Goal: Task Accomplishment & Management: Manage account settings

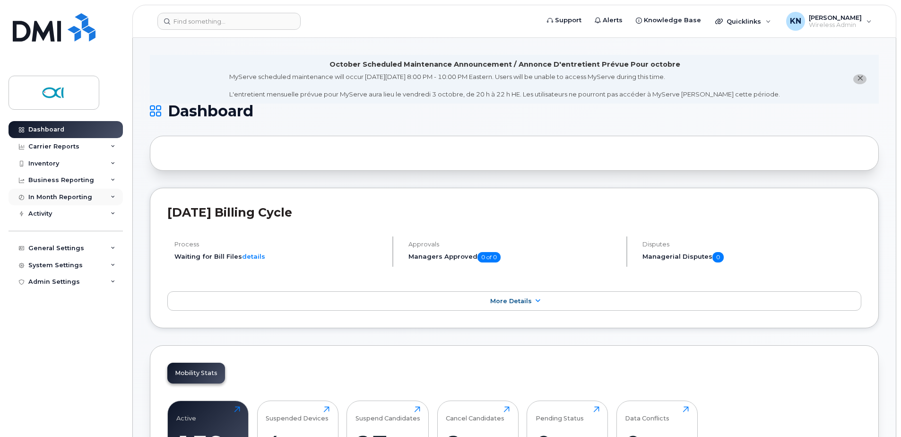
click at [52, 198] on div "In Month Reporting" at bounding box center [60, 197] width 64 height 8
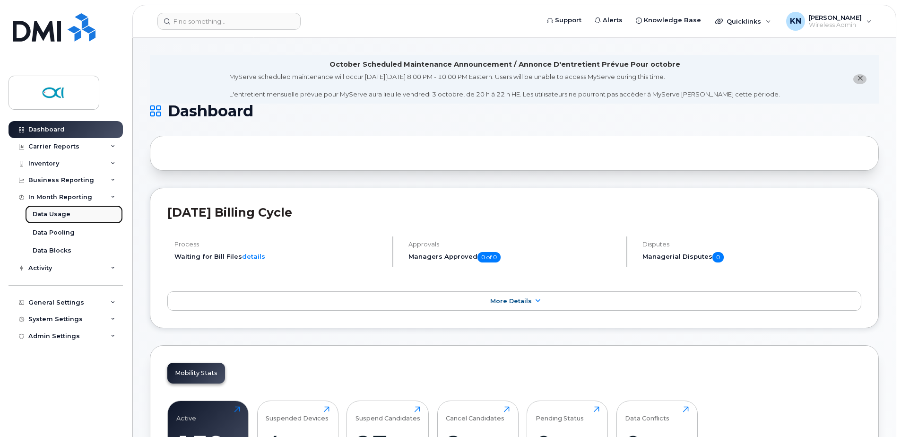
click at [66, 211] on div "Data Usage" at bounding box center [52, 214] width 38 height 9
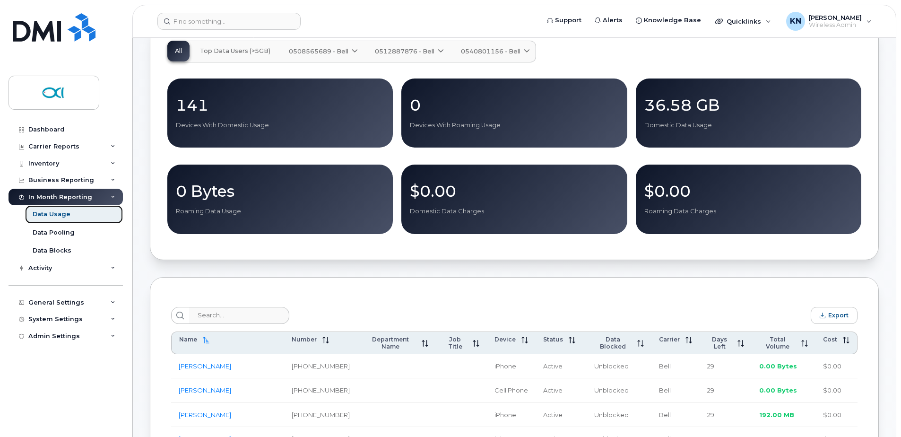
scroll to position [142, 0]
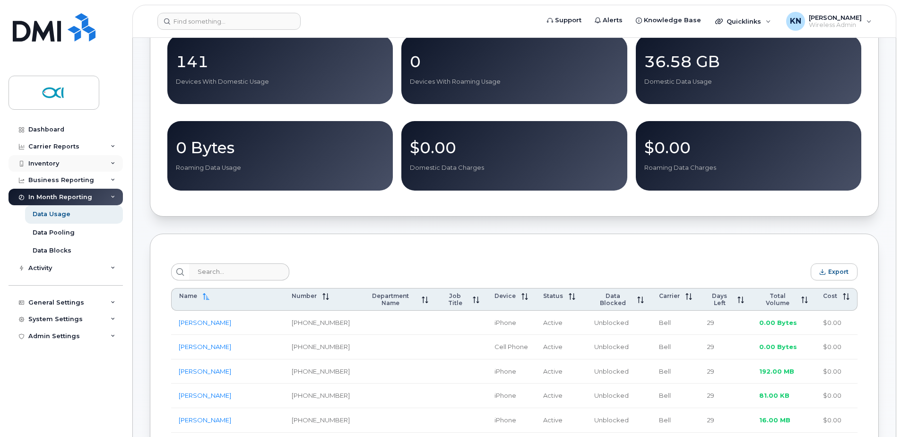
click at [44, 164] on div "Inventory" at bounding box center [43, 164] width 31 height 8
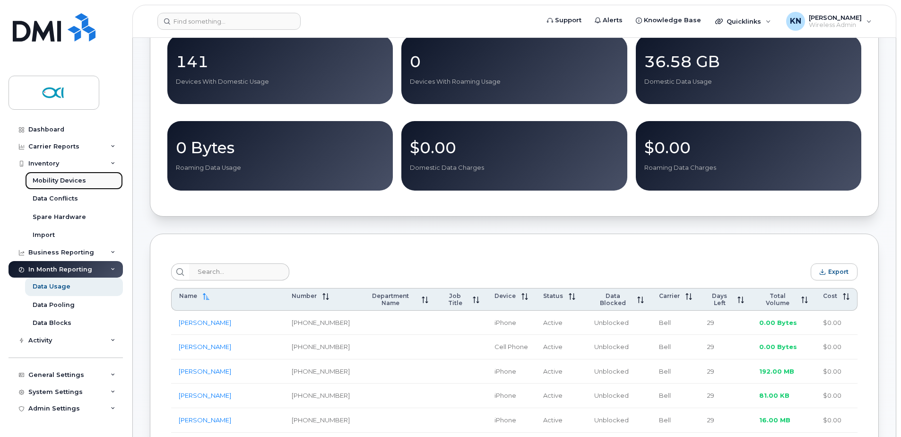
click at [53, 177] on div "Mobility Devices" at bounding box center [59, 180] width 53 height 9
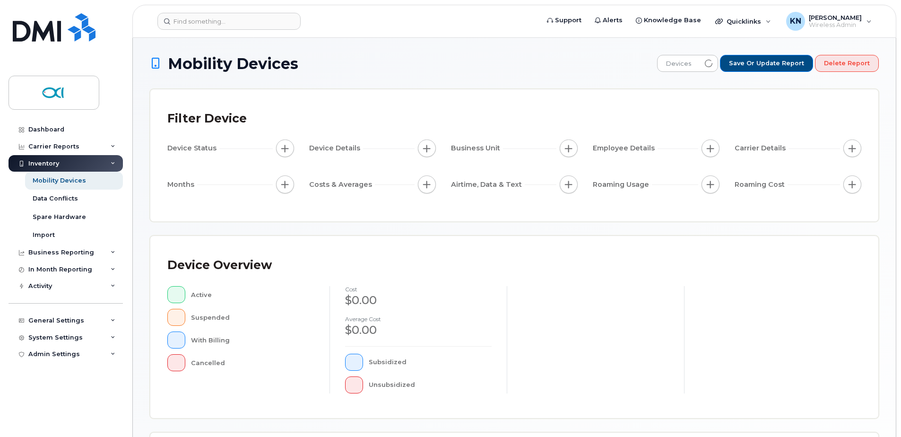
click at [52, 158] on div "Inventory" at bounding box center [66, 163] width 114 height 17
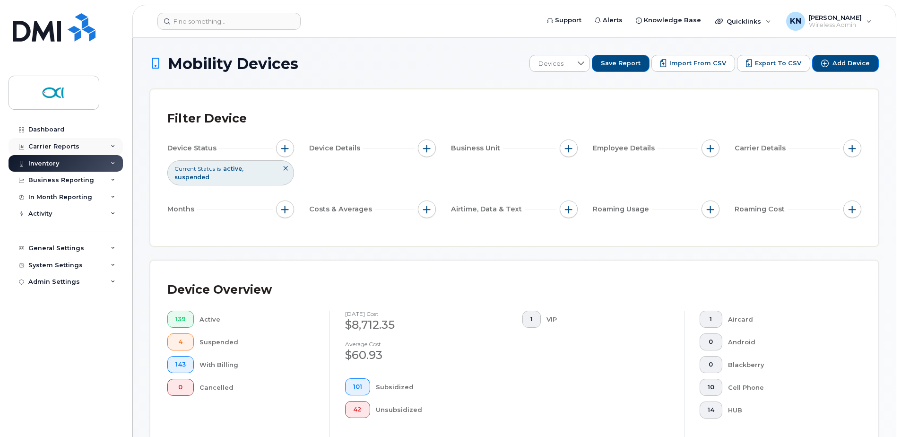
click at [52, 144] on div "Carrier Reports" at bounding box center [53, 147] width 51 height 8
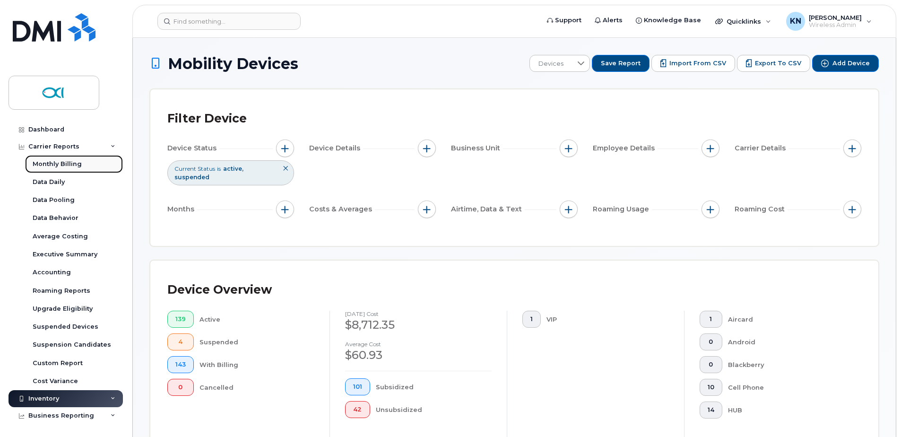
click at [59, 161] on div "Monthly Billing" at bounding box center [57, 164] width 49 height 9
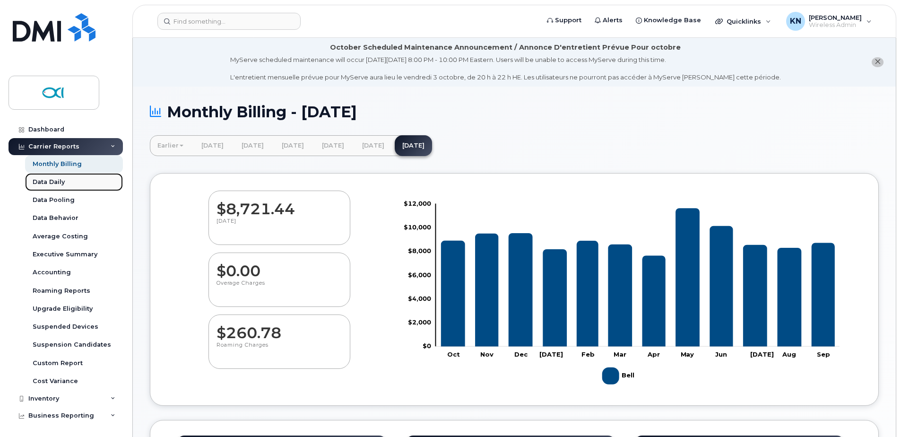
click at [56, 179] on div "Data Daily" at bounding box center [49, 182] width 32 height 9
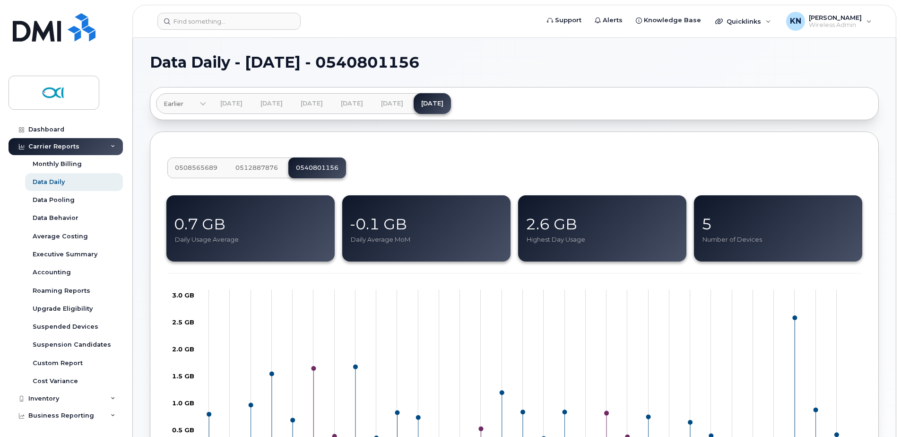
click at [190, 170] on span "0508565689" at bounding box center [196, 168] width 43 height 8
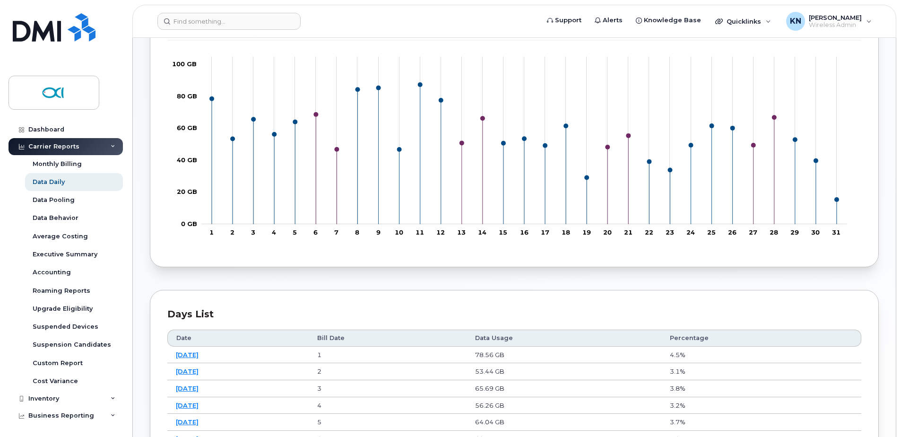
scroll to position [236, 0]
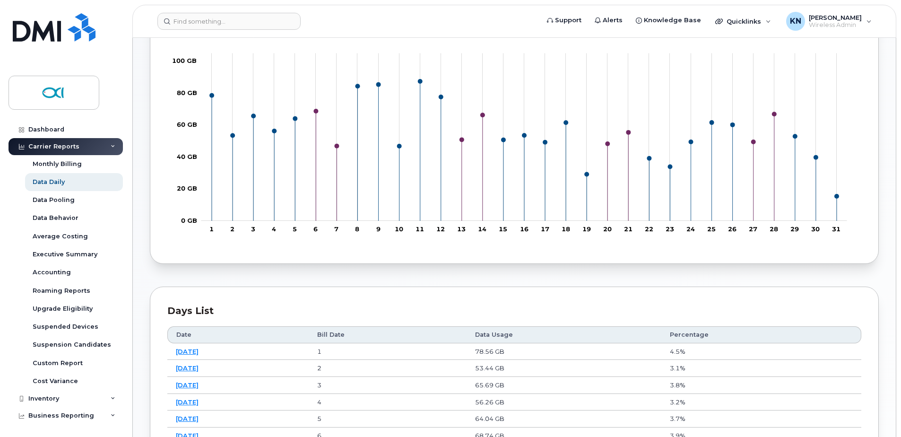
click at [528, 335] on th "Data Usage" at bounding box center [564, 334] width 195 height 17
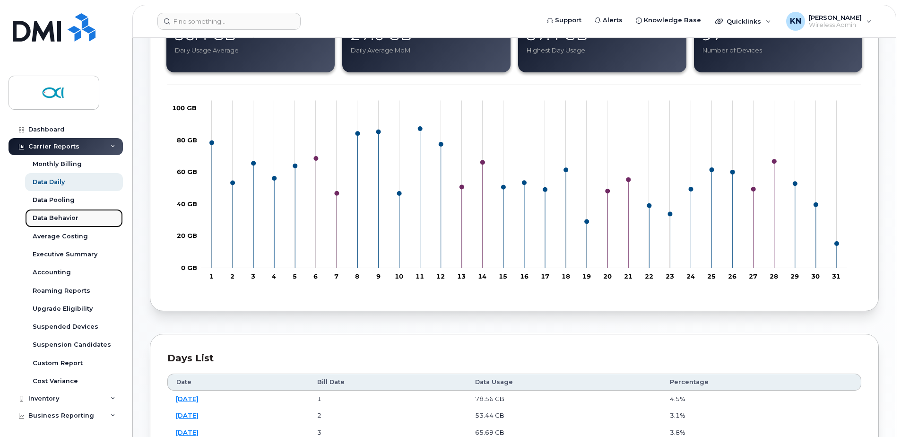
click at [56, 217] on div "Data Behavior" at bounding box center [56, 218] width 46 height 9
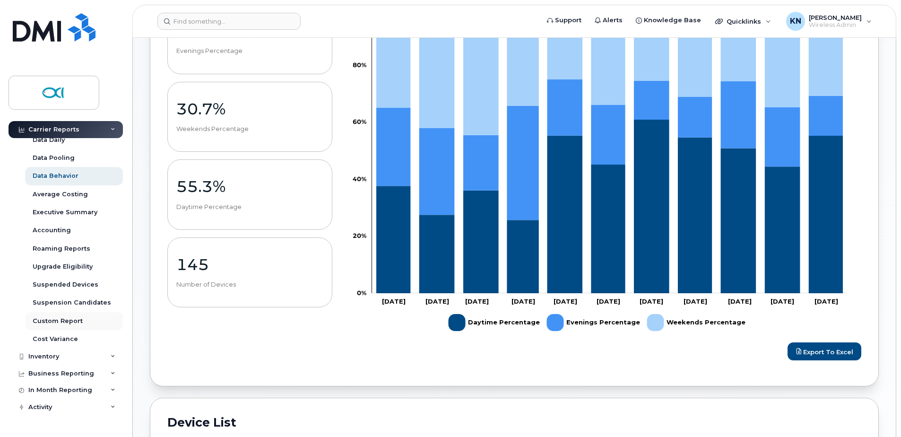
scroll to position [95, 0]
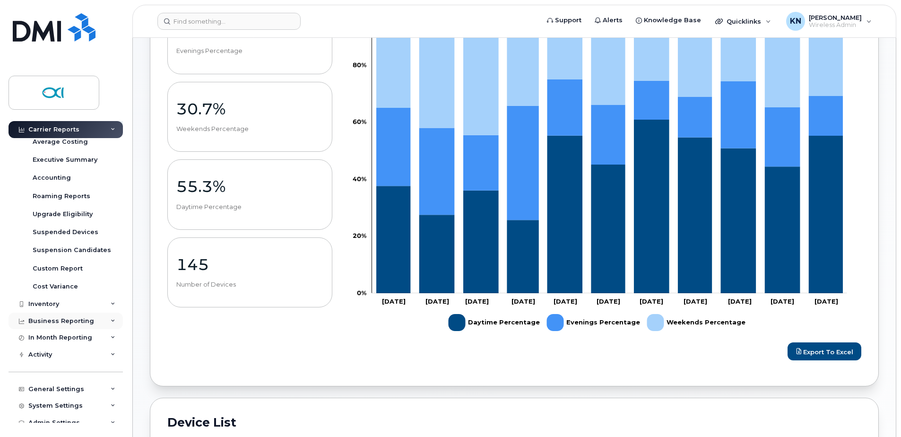
click at [51, 323] on div "Business Reporting" at bounding box center [61, 321] width 66 height 8
click at [54, 357] on div "In Month Reporting" at bounding box center [60, 356] width 64 height 8
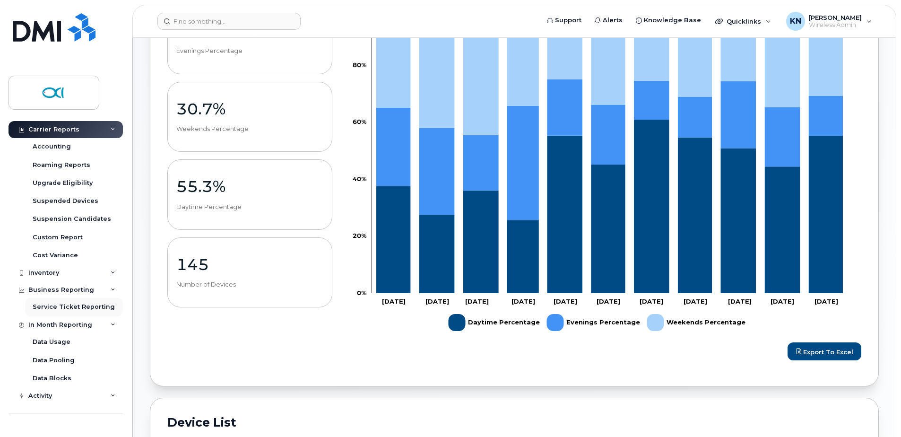
scroll to position [175, 0]
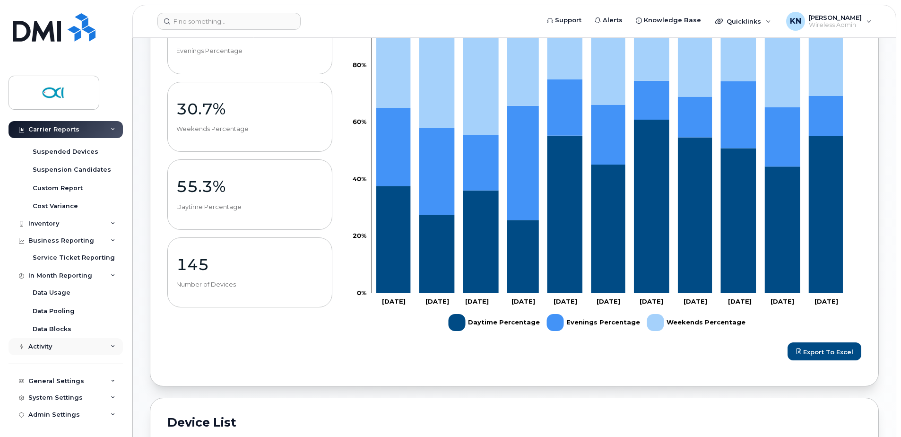
click at [80, 352] on div "Activity" at bounding box center [66, 346] width 114 height 17
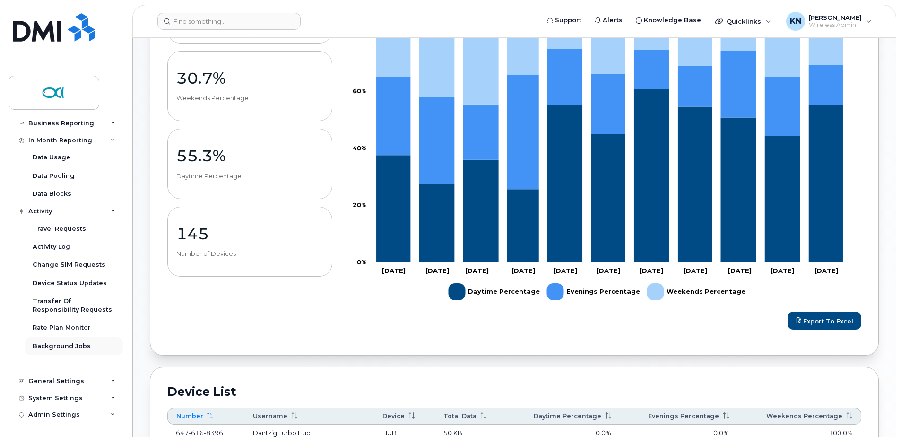
scroll to position [236, 0]
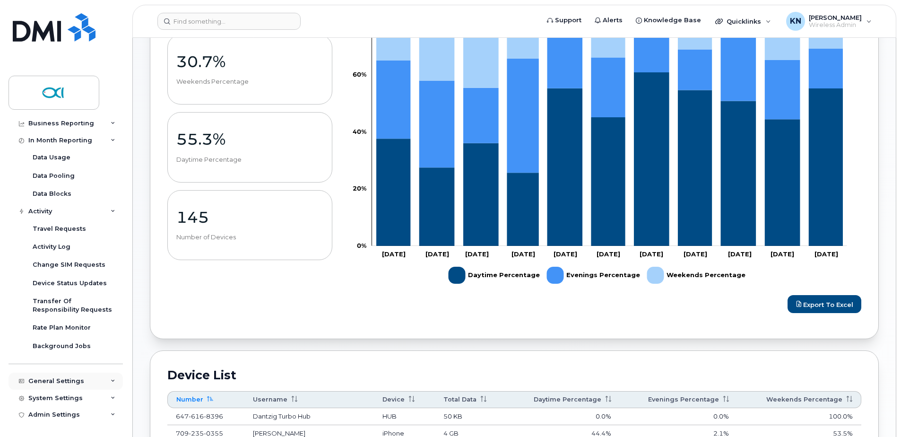
click at [72, 377] on div "General Settings" at bounding box center [56, 381] width 56 height 8
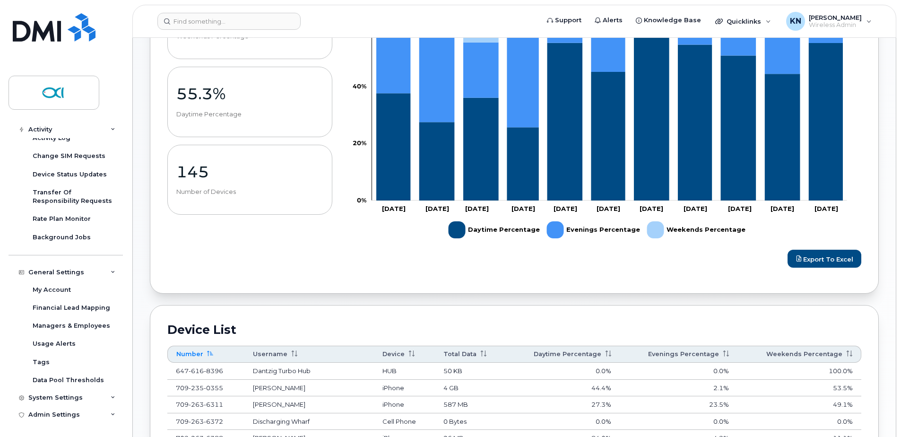
scroll to position [331, 0]
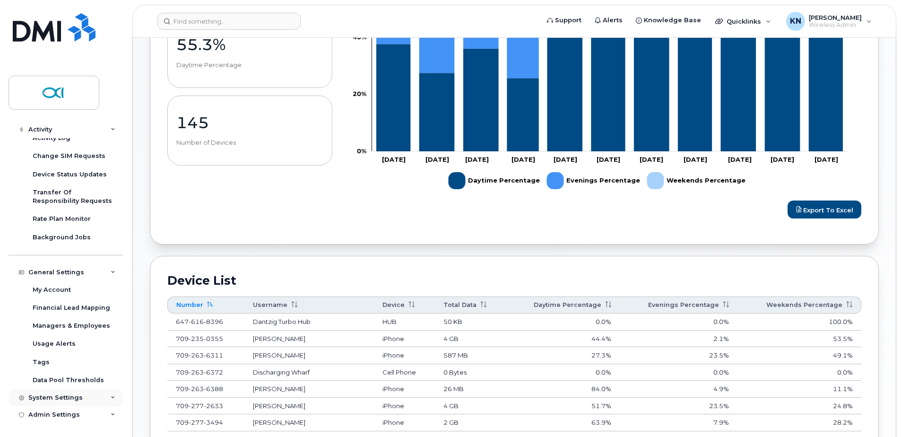
click at [53, 398] on div "System Settings" at bounding box center [55, 398] width 54 height 8
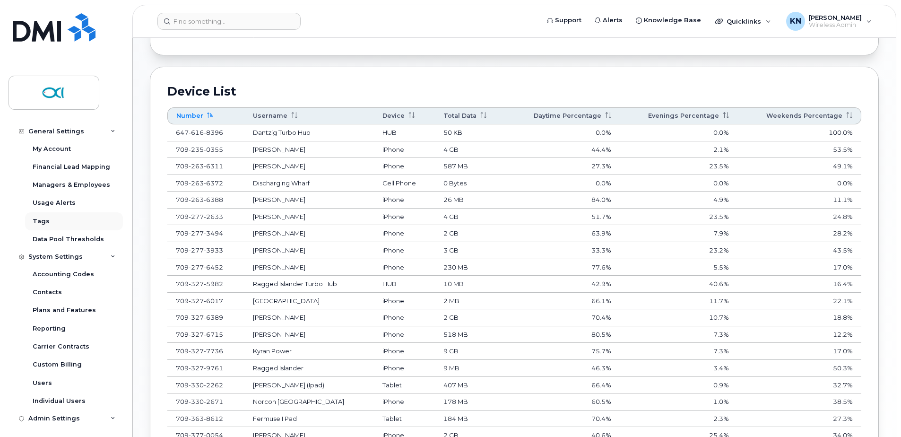
scroll to position [561, 0]
click at [72, 310] on div "Plans and Features" at bounding box center [64, 309] width 63 height 9
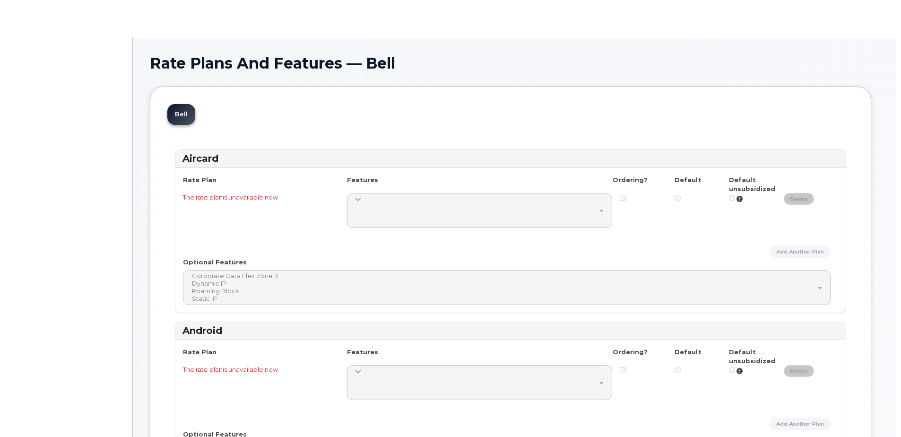
select select
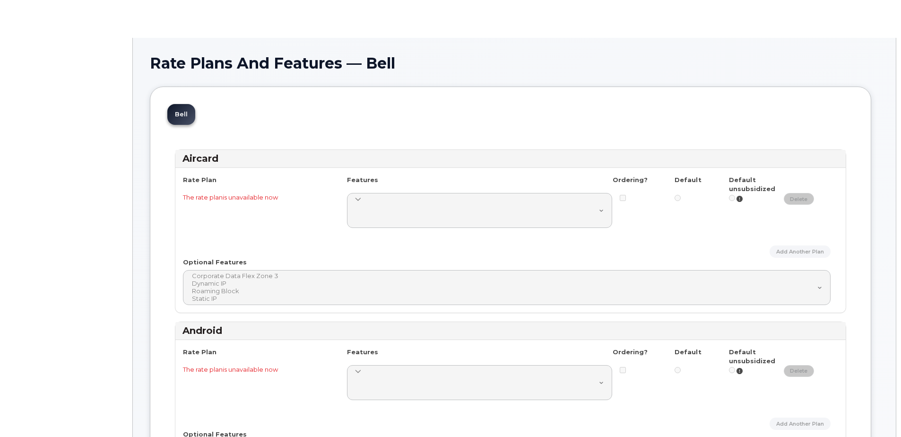
select select
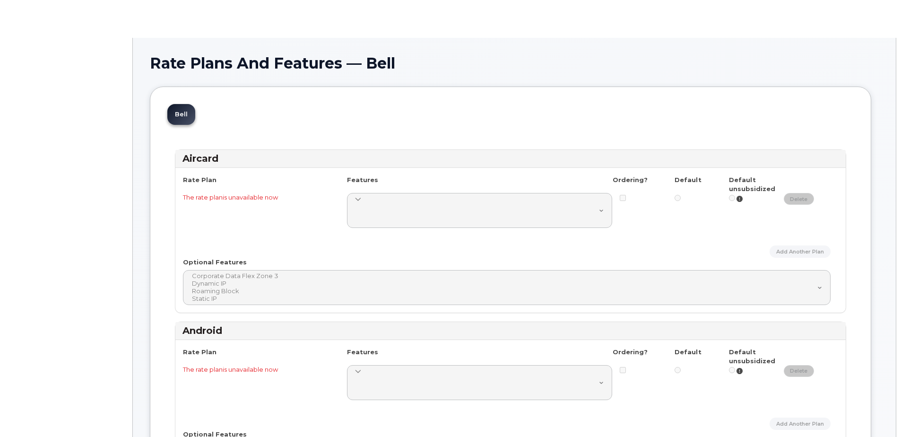
select select
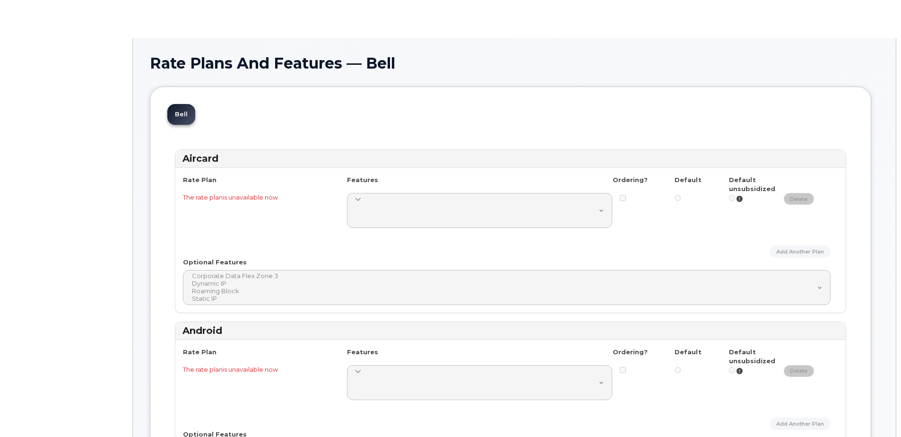
select select
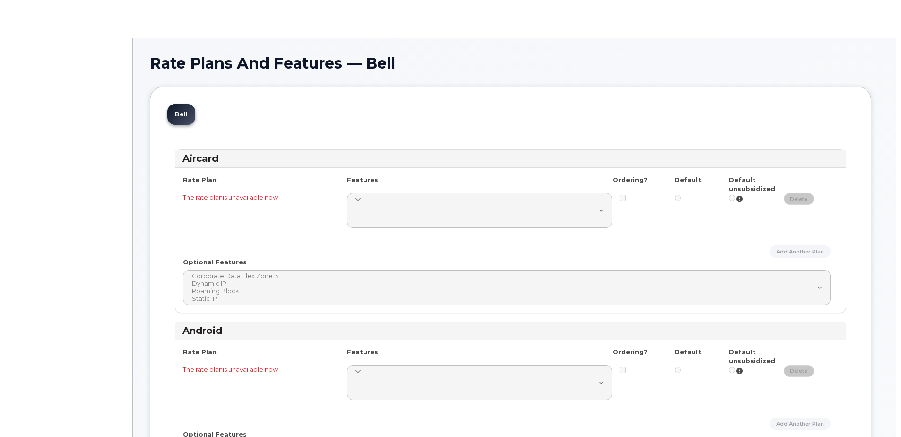
select select
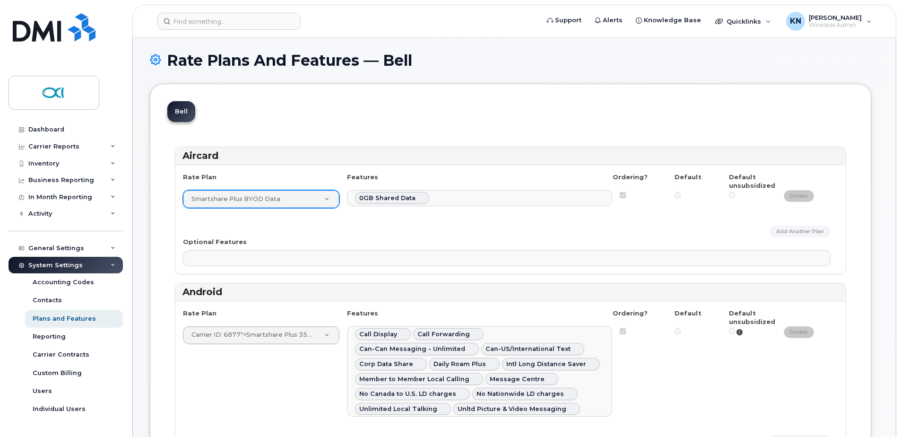
scroll to position [142, 0]
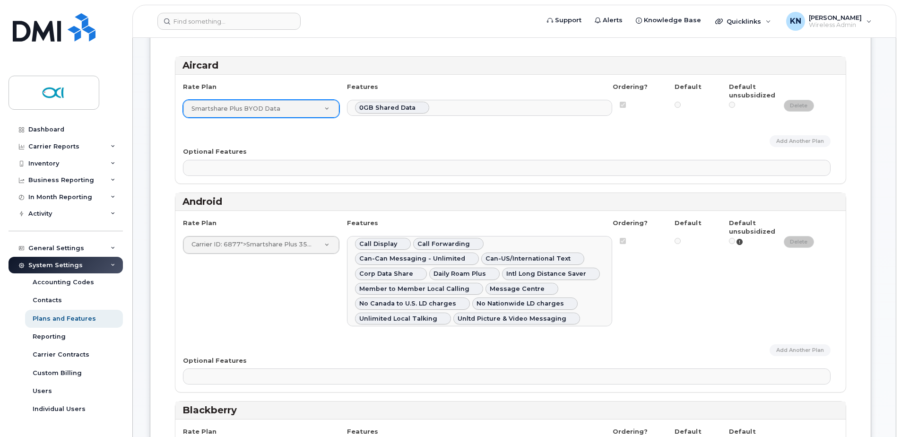
click at [302, 290] on div "Carrier ID: 6877 ">Smartshare Plus 35 Not Approved Carrier ID: 6877 AHS Smartph…" at bounding box center [510, 281] width 655 height 91
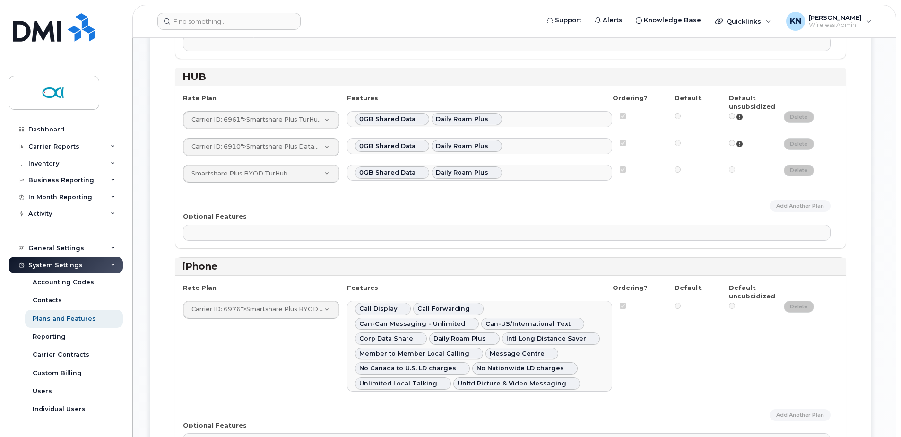
scroll to position [1135, 0]
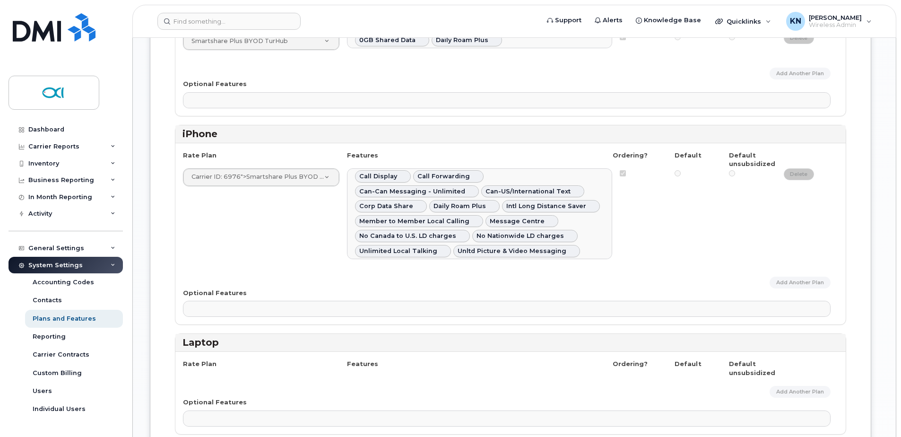
click at [626, 175] on div at bounding box center [647, 173] width 55 height 10
click at [741, 172] on div at bounding box center [756, 173] width 55 height 10
click at [437, 247] on span "Unlimited Local Talking" at bounding box center [398, 250] width 78 height 7
click at [456, 232] on span "No Canada to U.S. LD charges" at bounding box center [407, 235] width 97 height 7
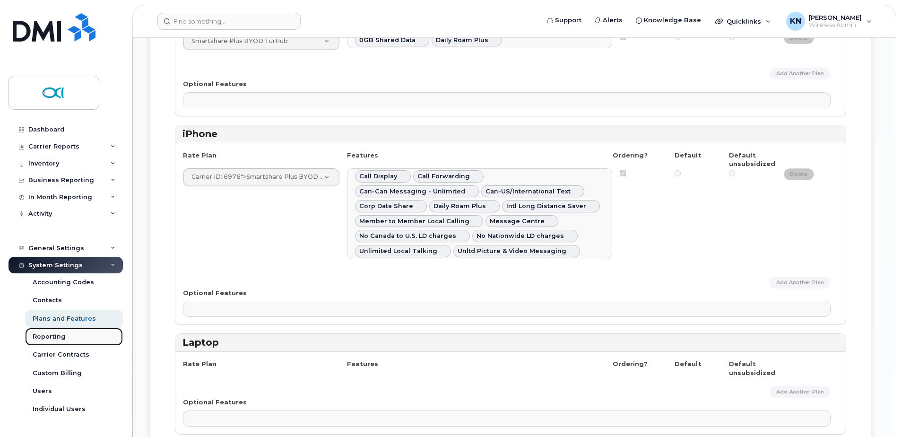
click at [53, 337] on div "Reporting" at bounding box center [49, 336] width 33 height 9
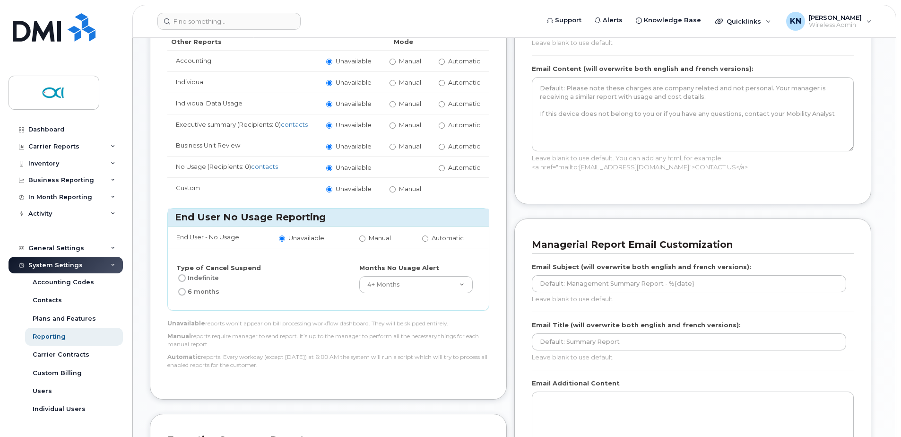
scroll to position [520, 0]
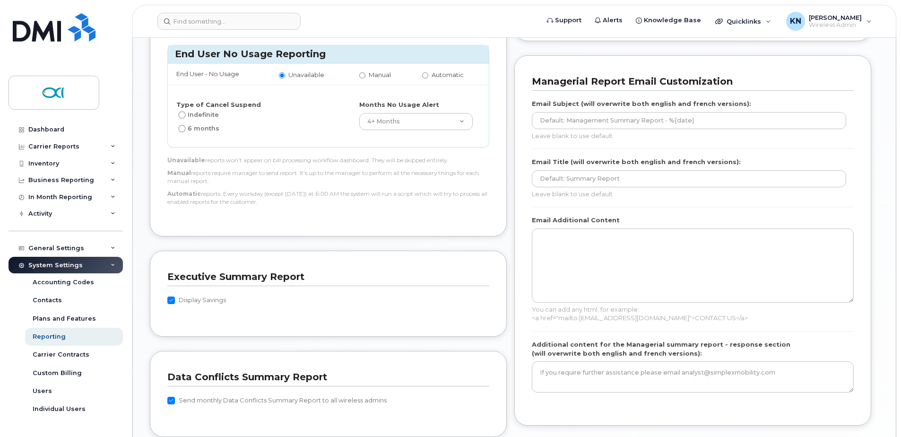
click at [113, 264] on div "System Settings" at bounding box center [66, 265] width 114 height 17
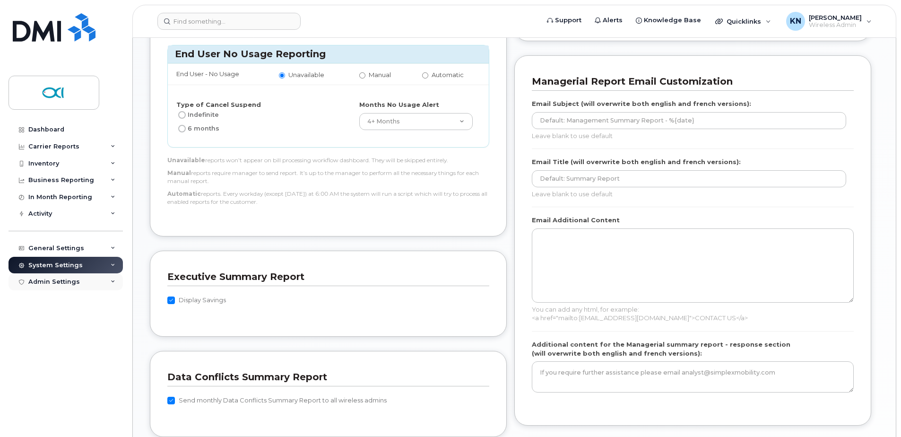
click at [69, 283] on div "Admin Settings" at bounding box center [54, 282] width 52 height 8
click at [58, 314] on div "Integrations" at bounding box center [53, 317] width 40 height 9
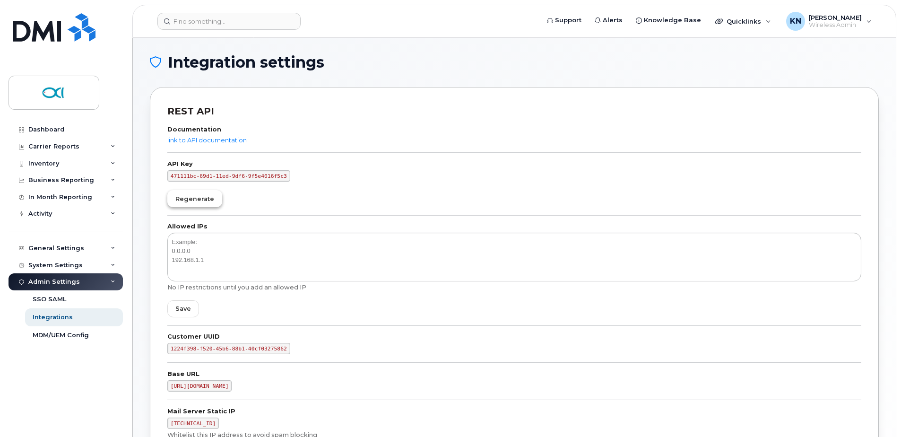
click at [205, 199] on span "Regenerate" at bounding box center [194, 198] width 39 height 9
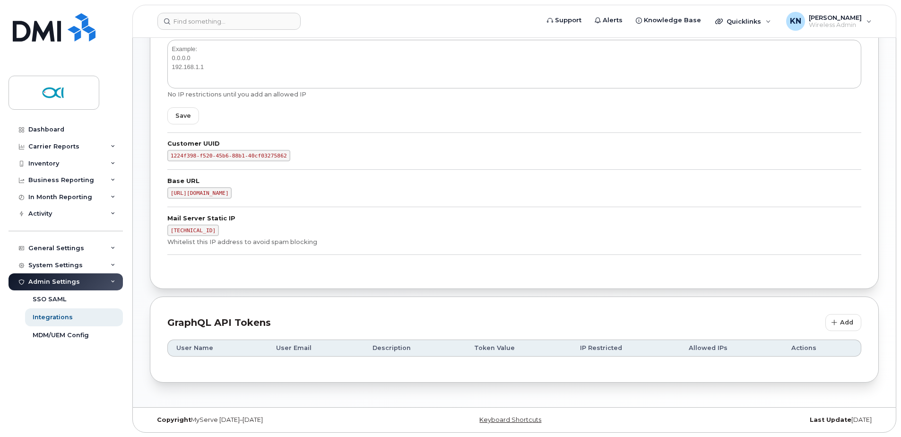
scroll to position [193, 0]
click at [75, 246] on div "General Settings" at bounding box center [56, 248] width 56 height 8
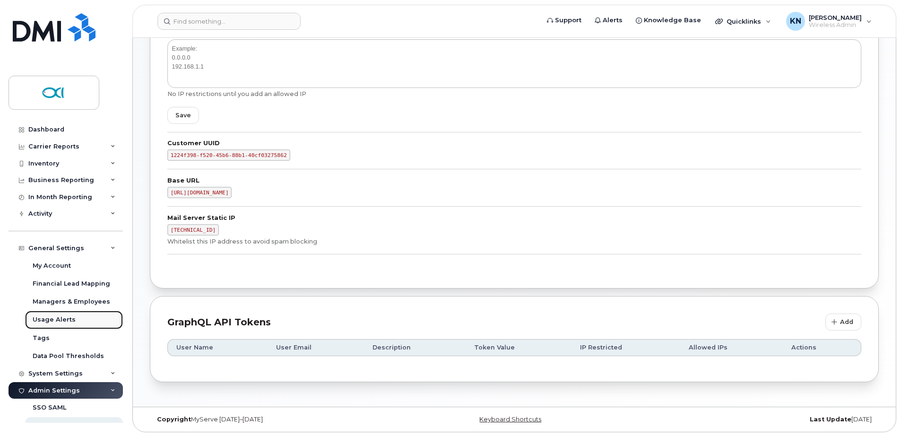
click at [67, 316] on div "Usage Alerts" at bounding box center [54, 319] width 43 height 9
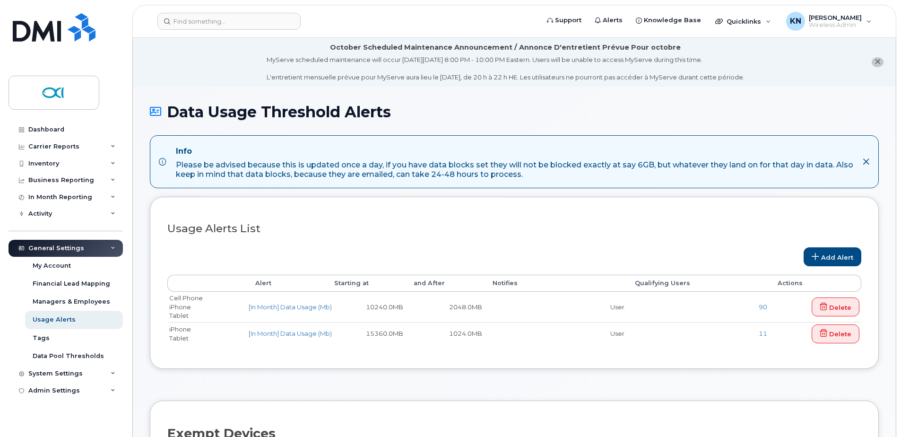
select select
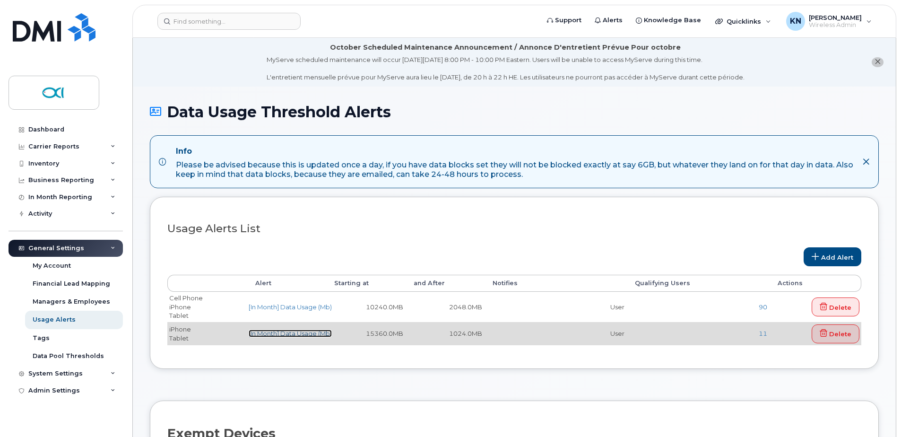
click at [306, 333] on link "[In Month] Data Usage (Mb)" at bounding box center [290, 334] width 83 height 8
